Goal: Find specific page/section: Find specific page/section

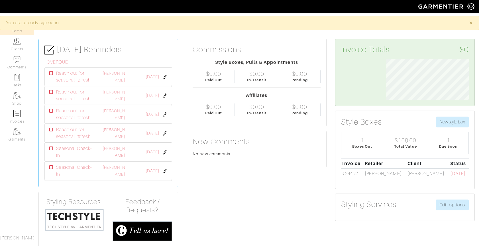
scroll to position [41, 91]
click at [16, 44] on img at bounding box center [16, 41] width 7 height 7
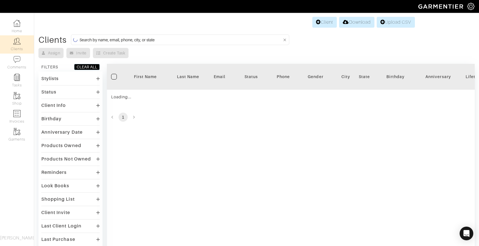
click at [126, 40] on input at bounding box center [180, 39] width 203 height 7
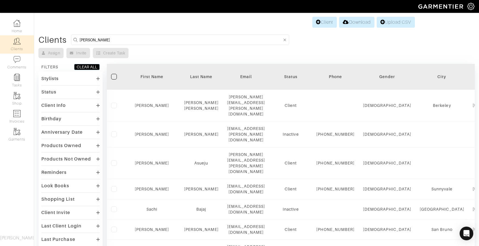
type input "keara"
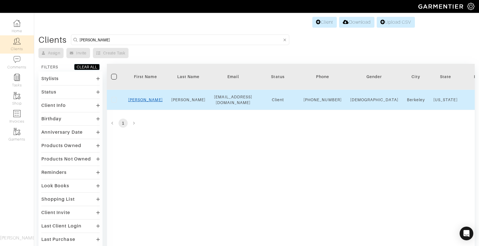
click at [144, 102] on link "Keara" at bounding box center [145, 99] width 34 height 5
